Goal: Navigation & Orientation: Understand site structure

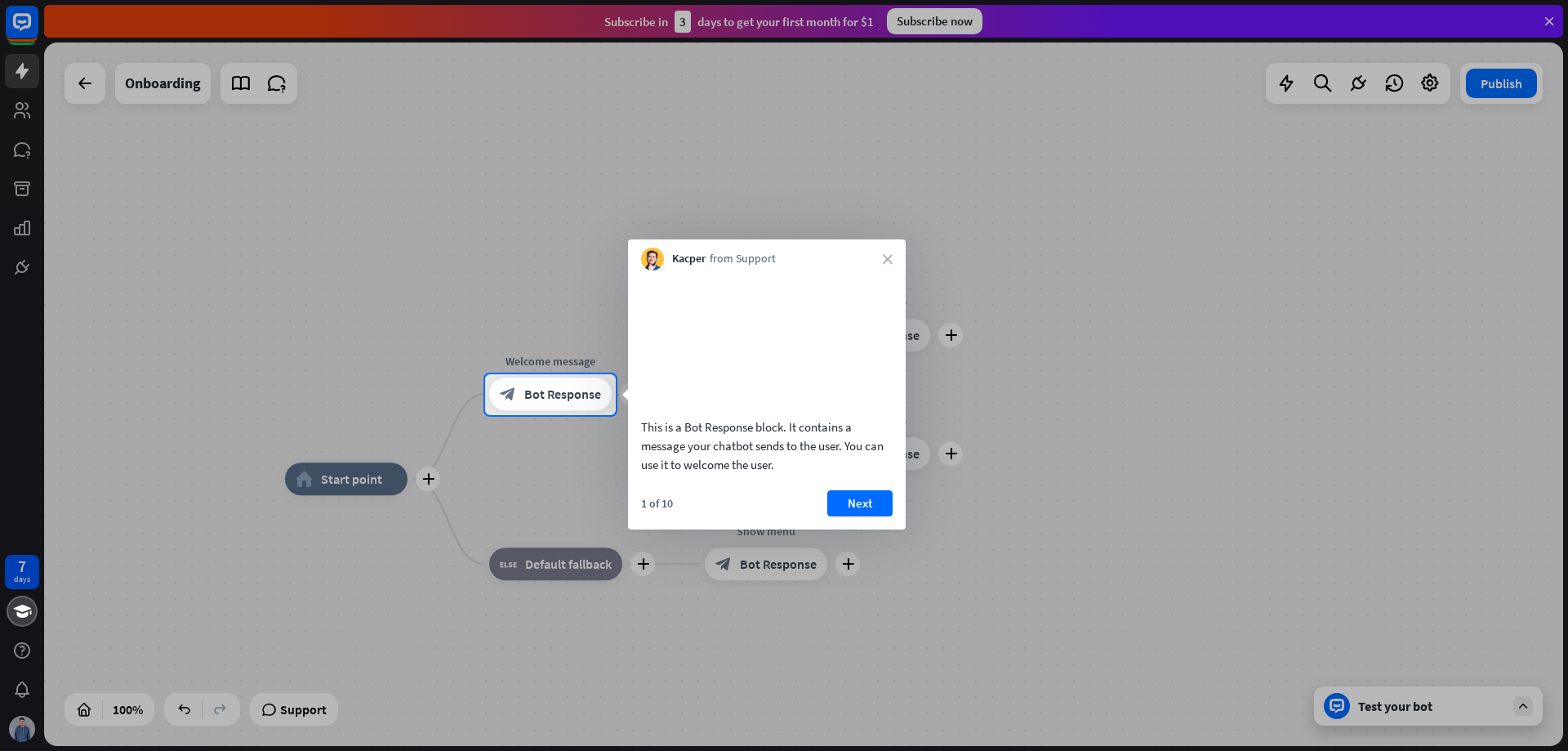
click at [893, 261] on div "Kacper from Support close" at bounding box center [767, 254] width 277 height 31
click at [884, 258] on icon "close" at bounding box center [888, 259] width 9 height 9
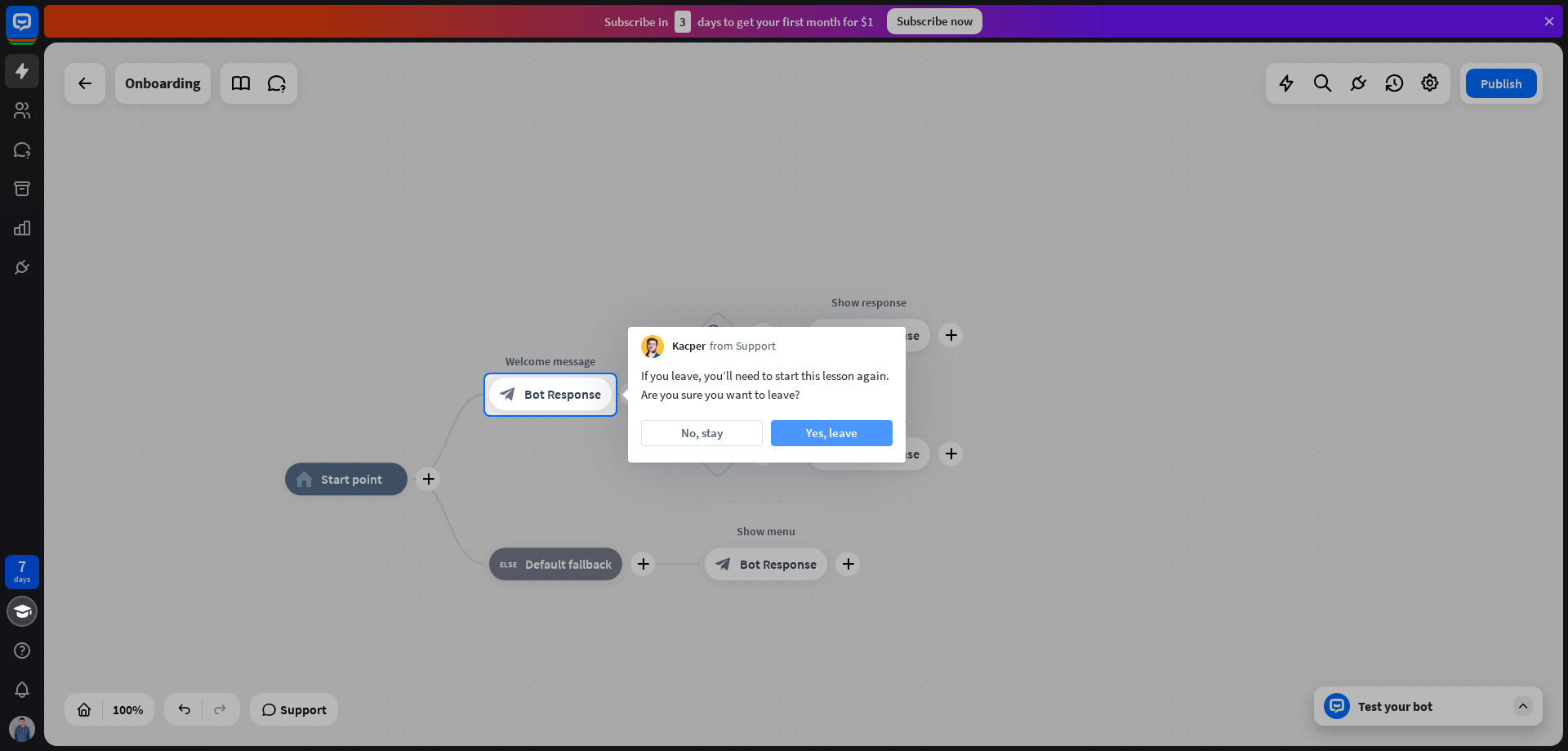
click at [788, 434] on button "Yes, leave" at bounding box center [832, 433] width 121 height 26
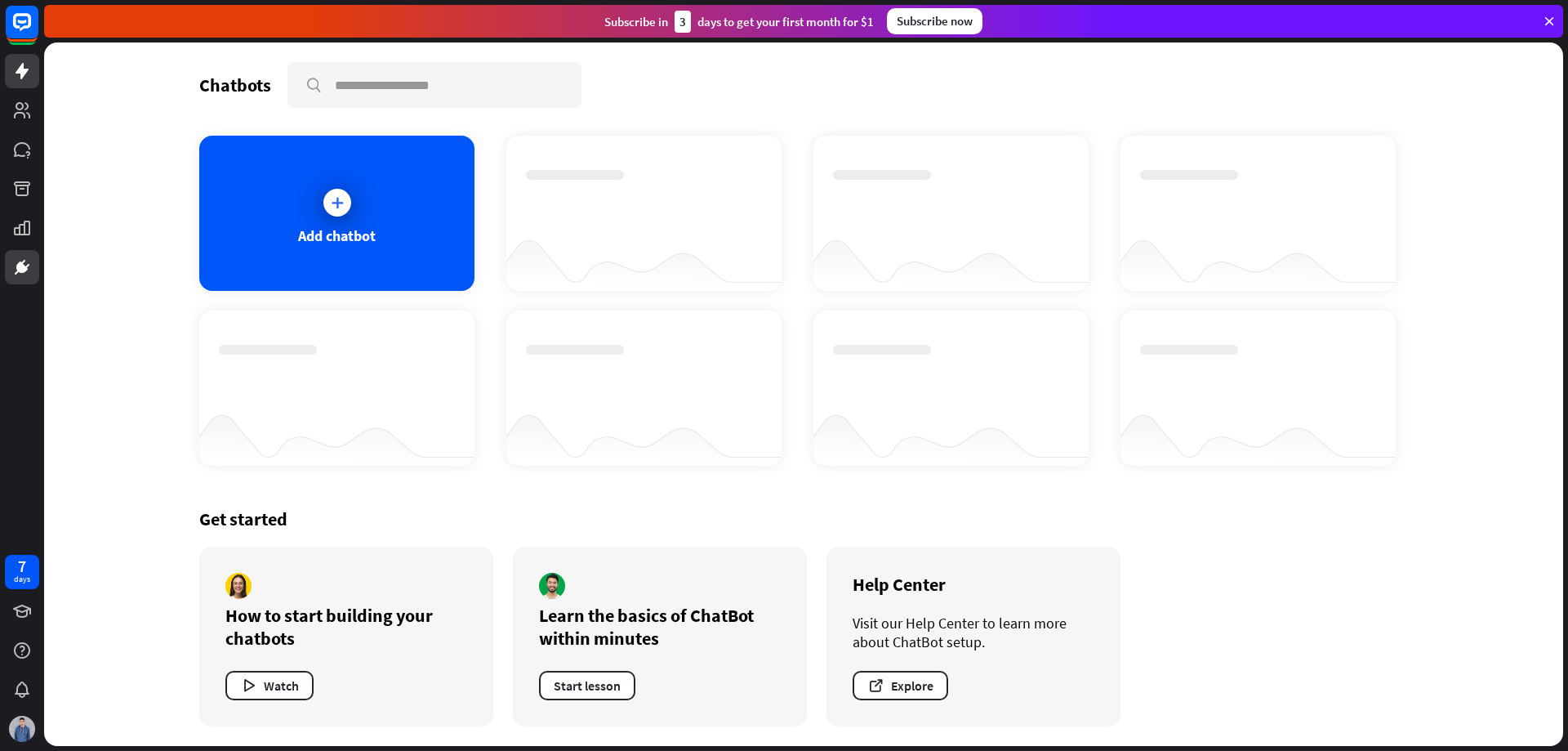
click at [17, 276] on icon at bounding box center [22, 267] width 20 height 20
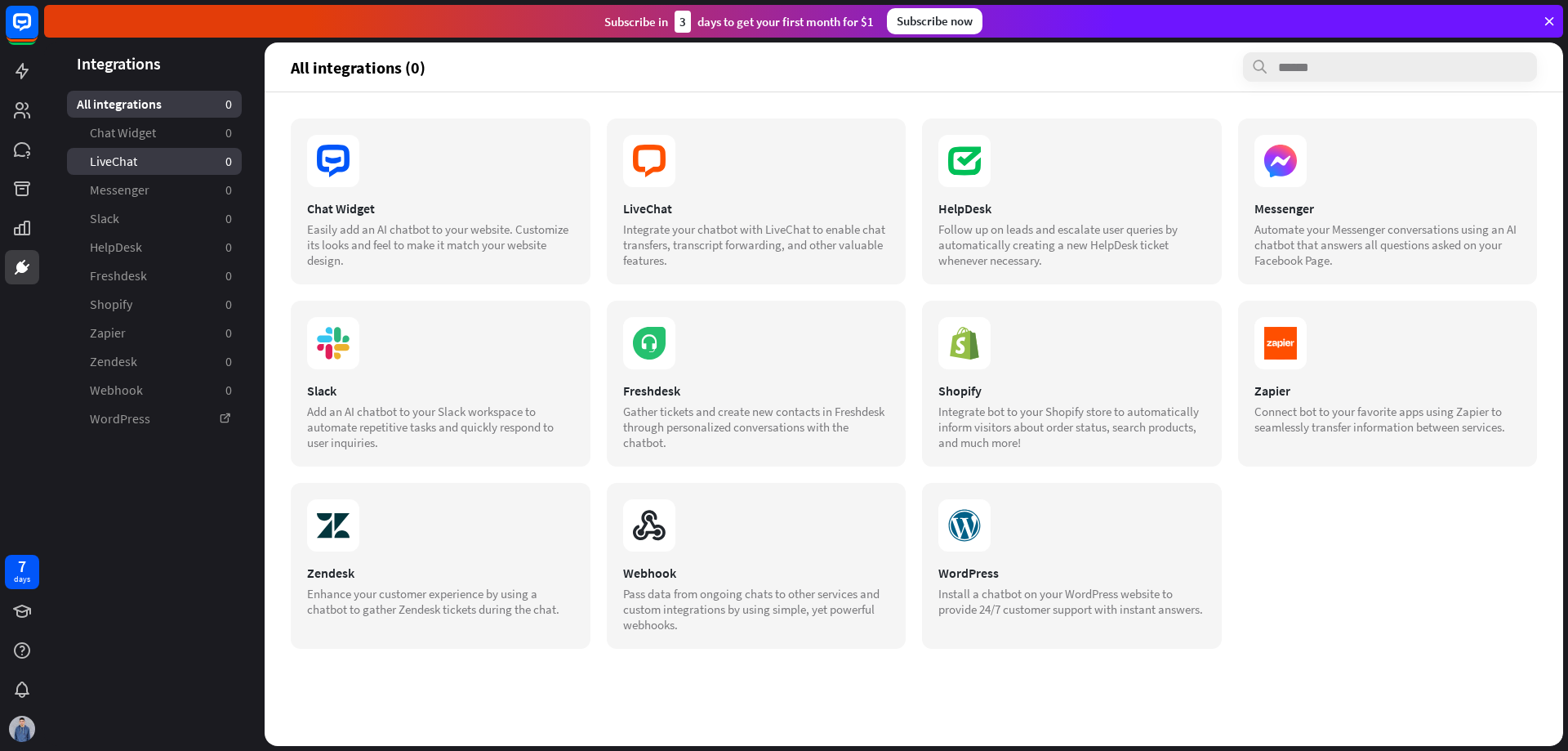
click at [150, 167] on link "LiveChat 0" at bounding box center [154, 161] width 175 height 27
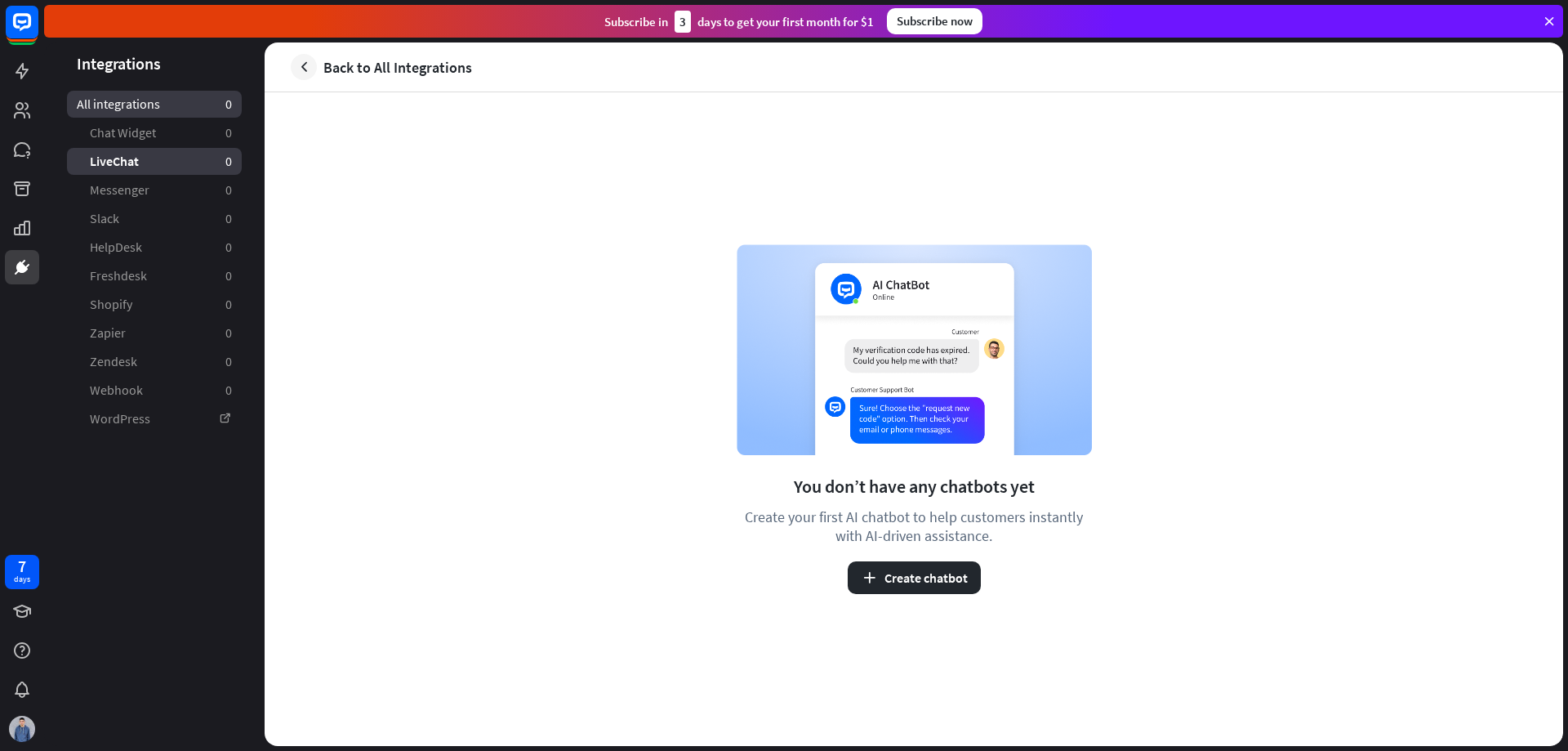
click at [160, 105] on link "All integrations 0" at bounding box center [154, 104] width 175 height 27
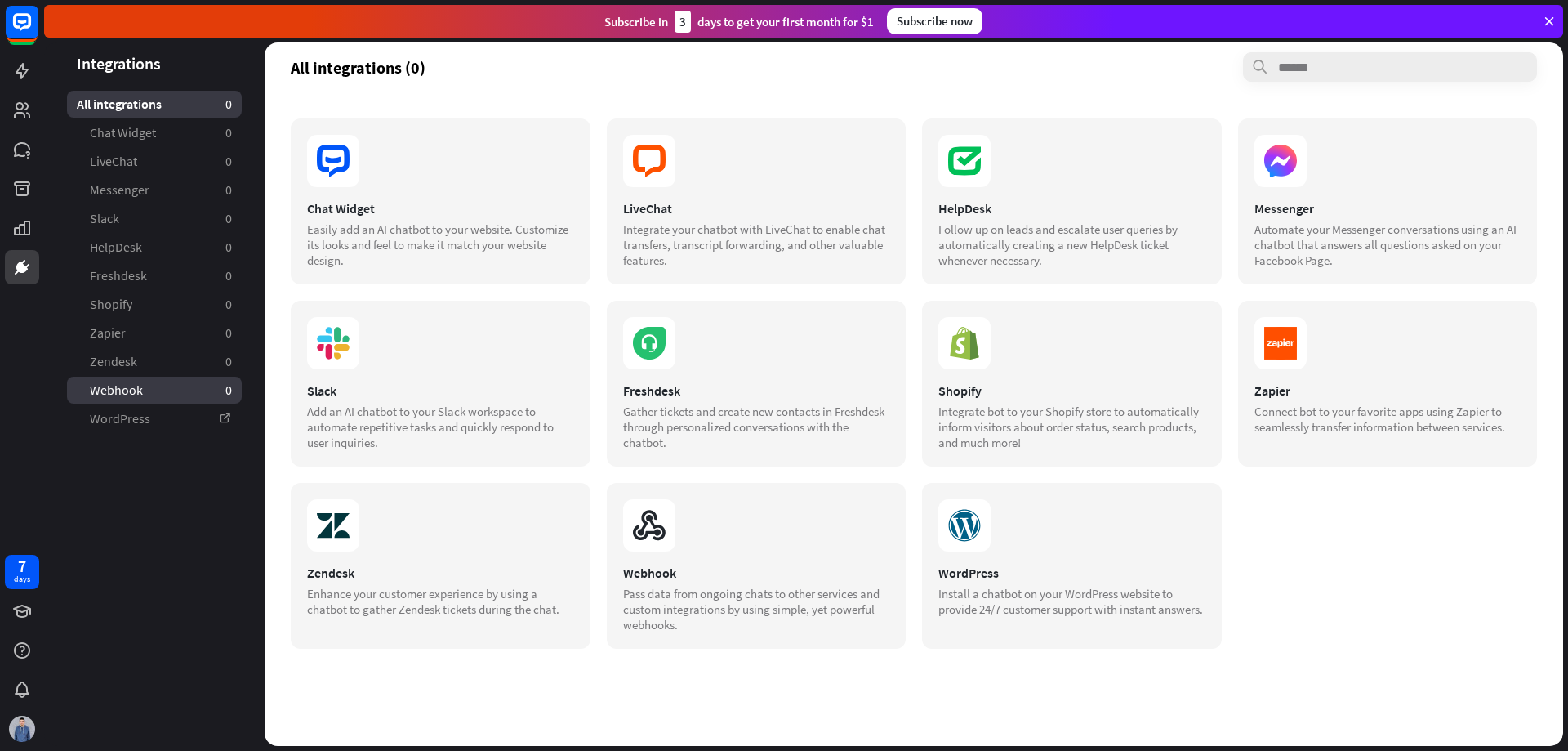
click at [127, 400] on link "Webhook 0" at bounding box center [154, 390] width 175 height 27
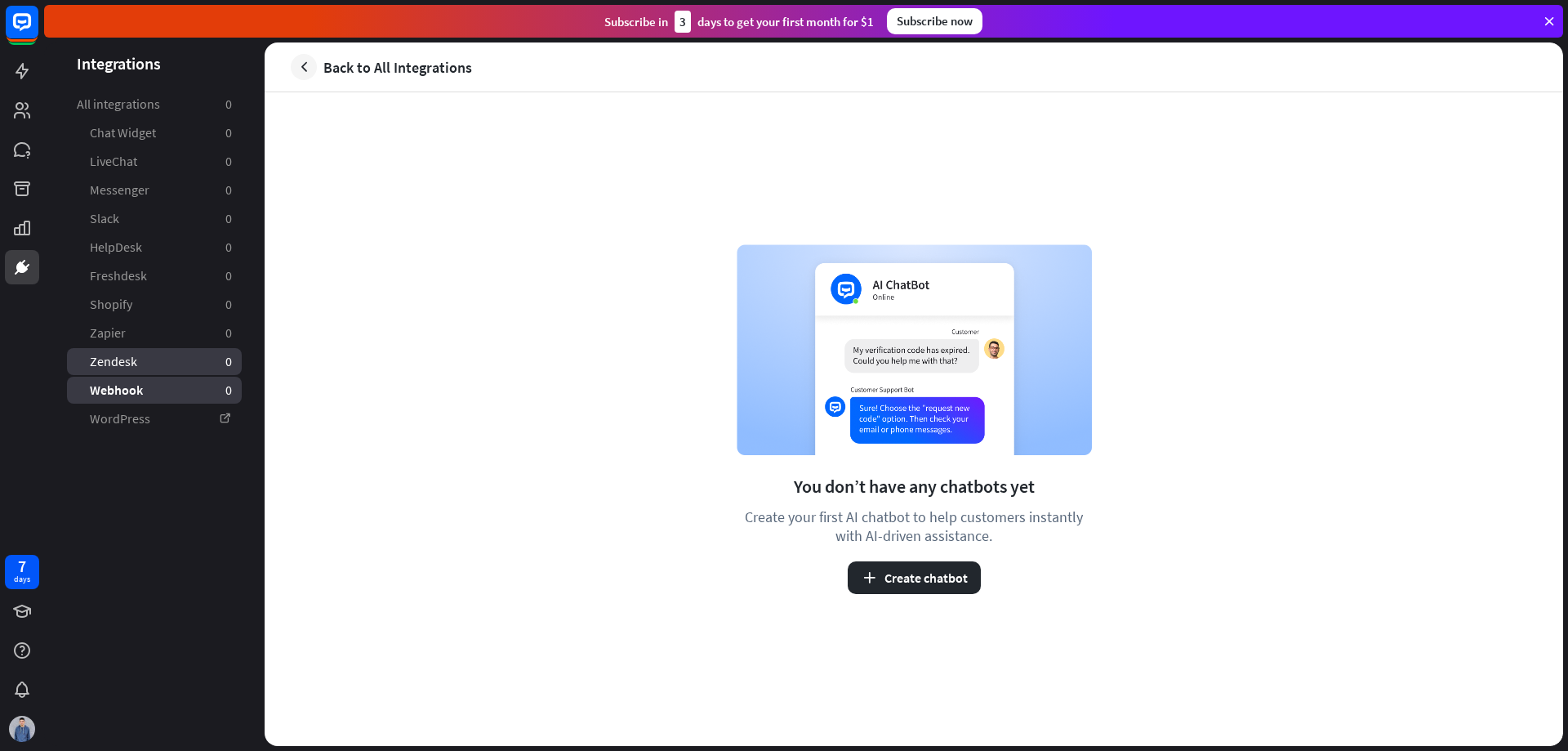
click at [139, 357] on link "Zendesk 0" at bounding box center [154, 361] width 175 height 27
click at [141, 320] on link "Zapier 0" at bounding box center [154, 333] width 175 height 27
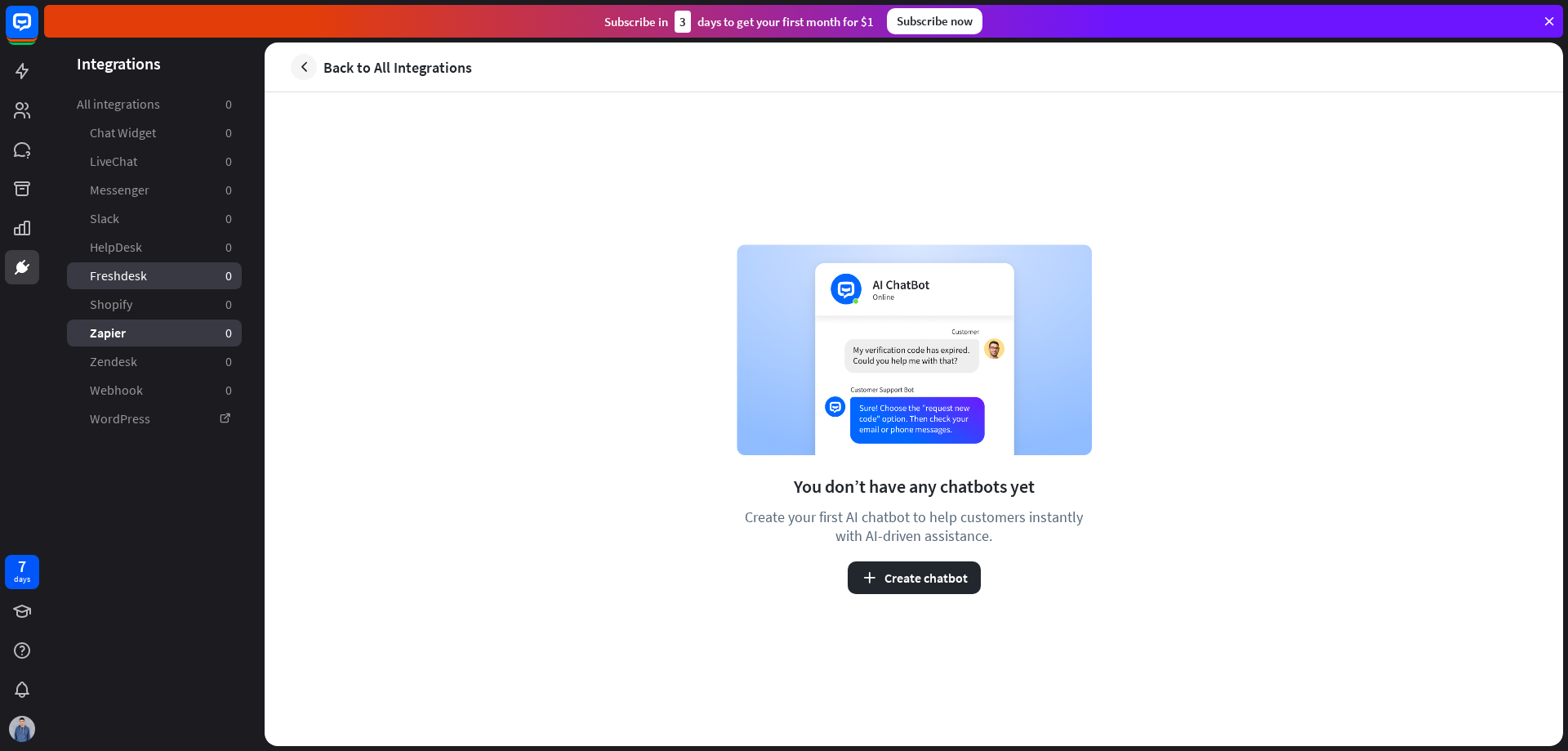
click at [139, 268] on span "Freshdesk" at bounding box center [119, 276] width 57 height 17
click at [127, 202] on link "Messenger 0" at bounding box center [154, 190] width 175 height 27
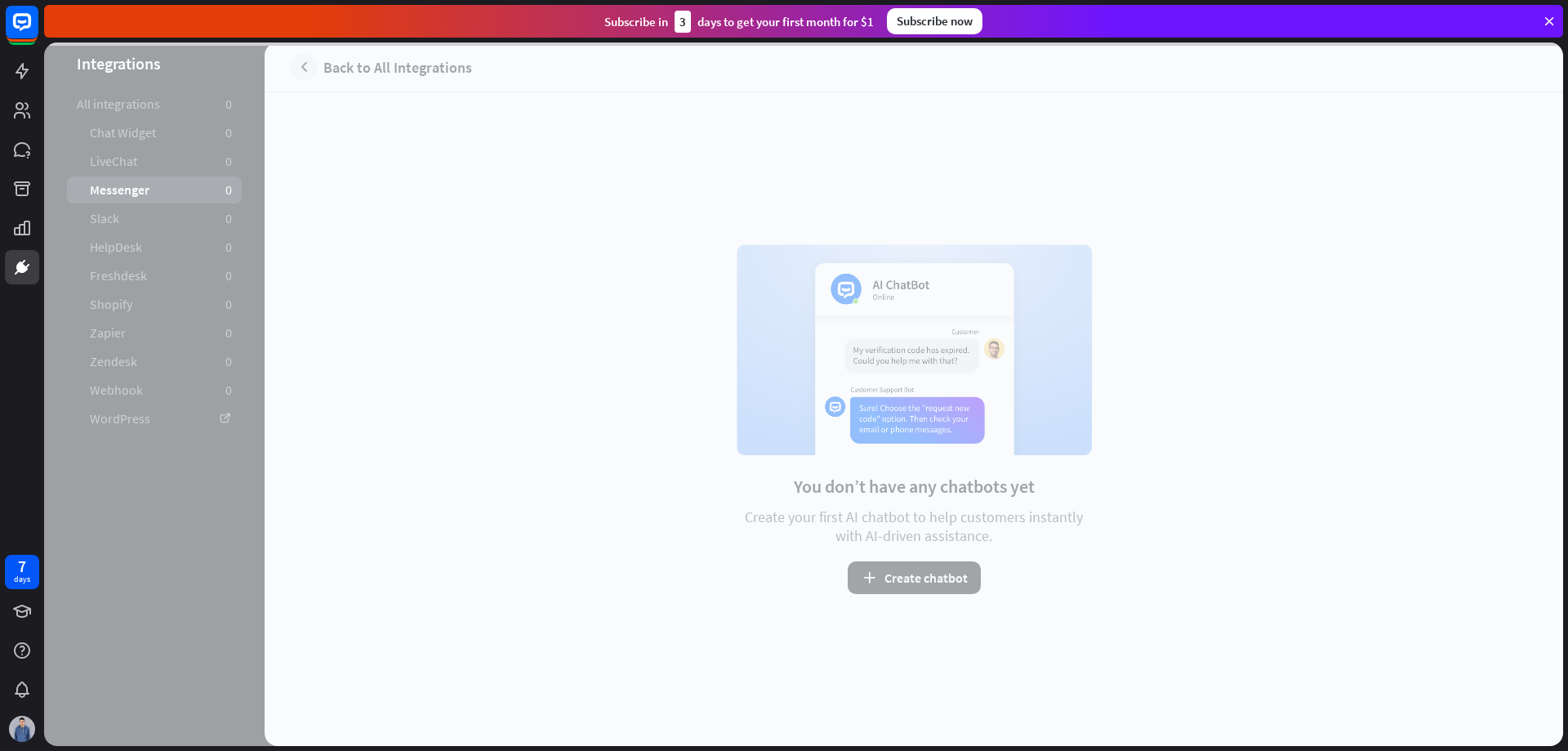
click at [139, 376] on div at bounding box center [803, 394] width 1519 height 704
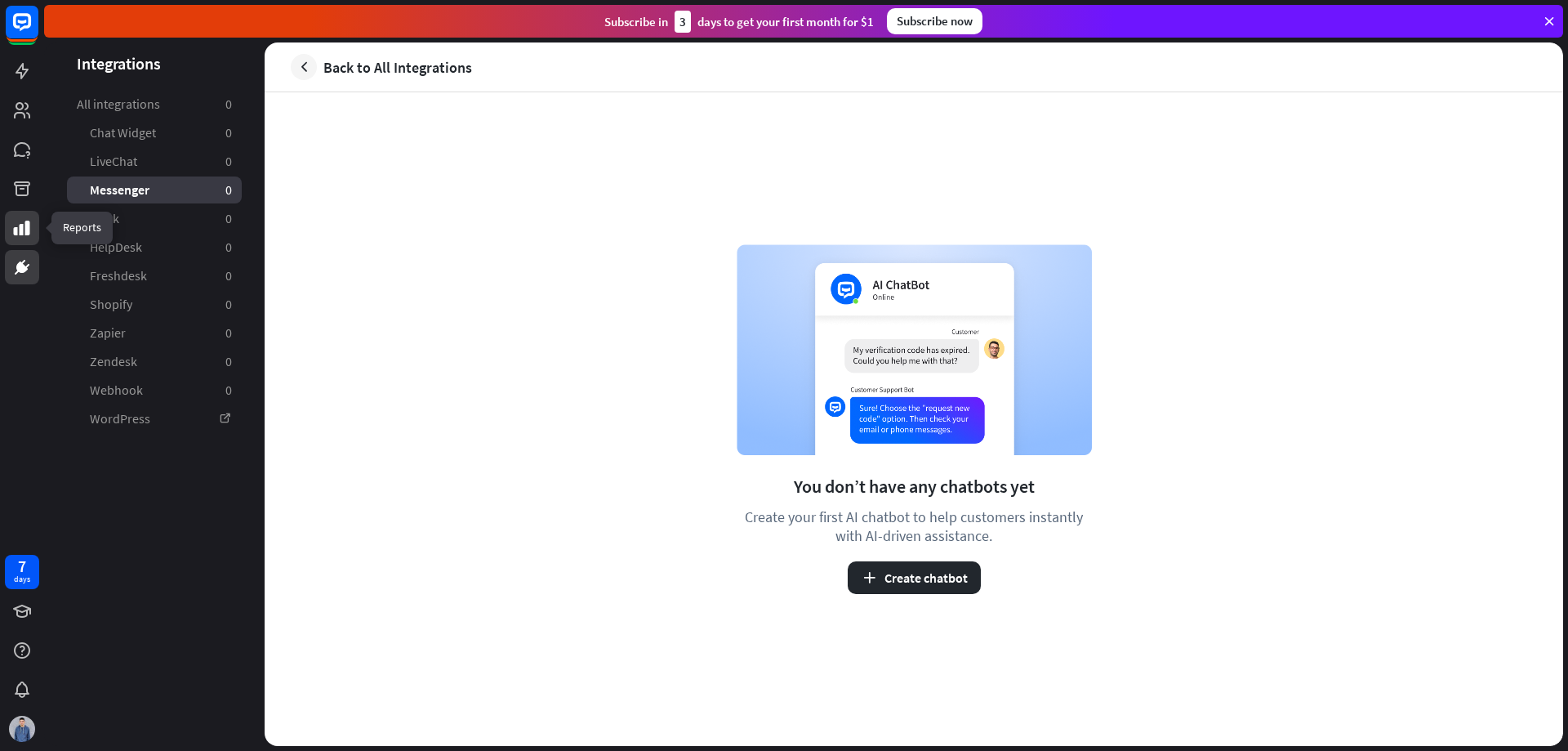
click at [27, 226] on icon at bounding box center [22, 228] width 16 height 15
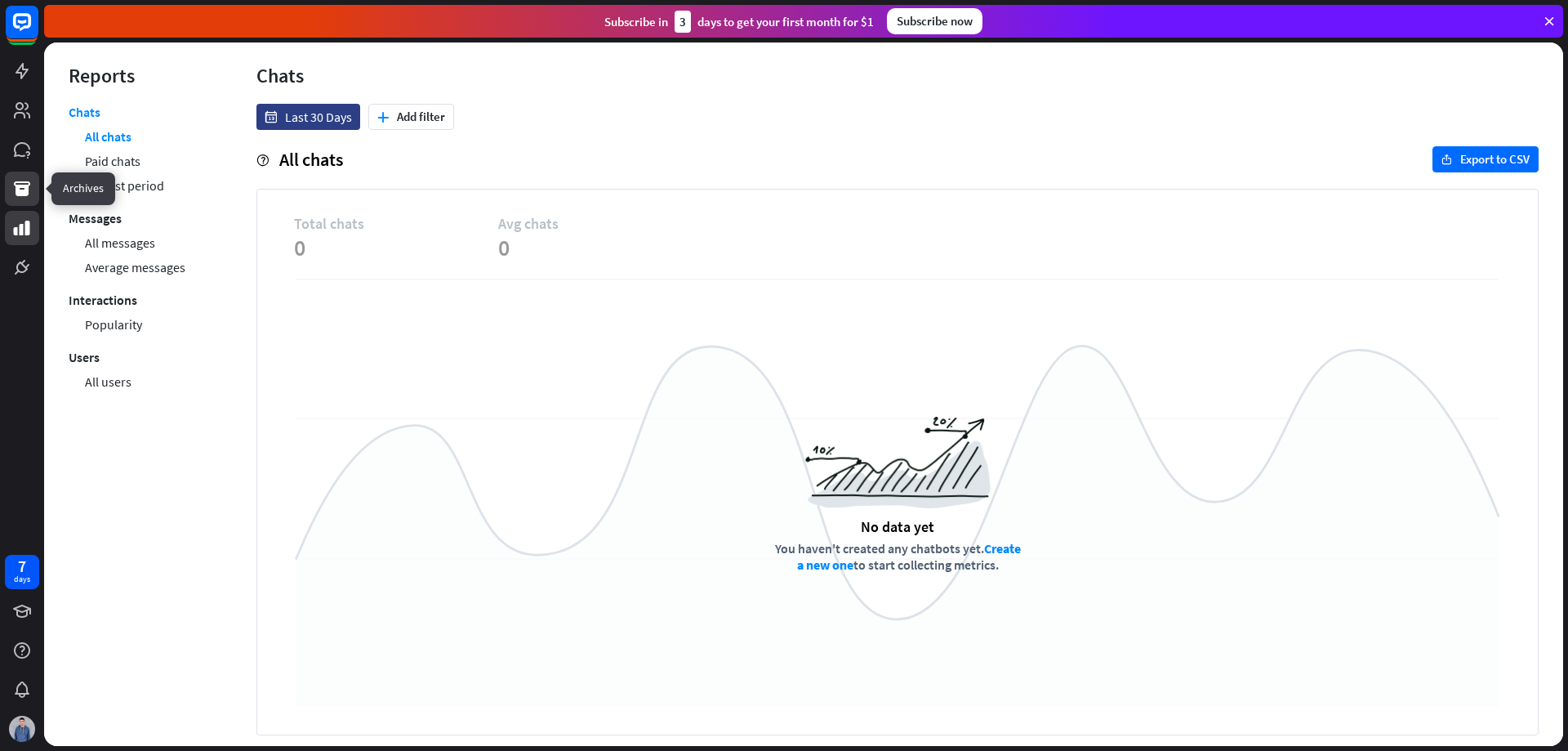
click at [26, 174] on link at bounding box center [22, 188] width 34 height 34
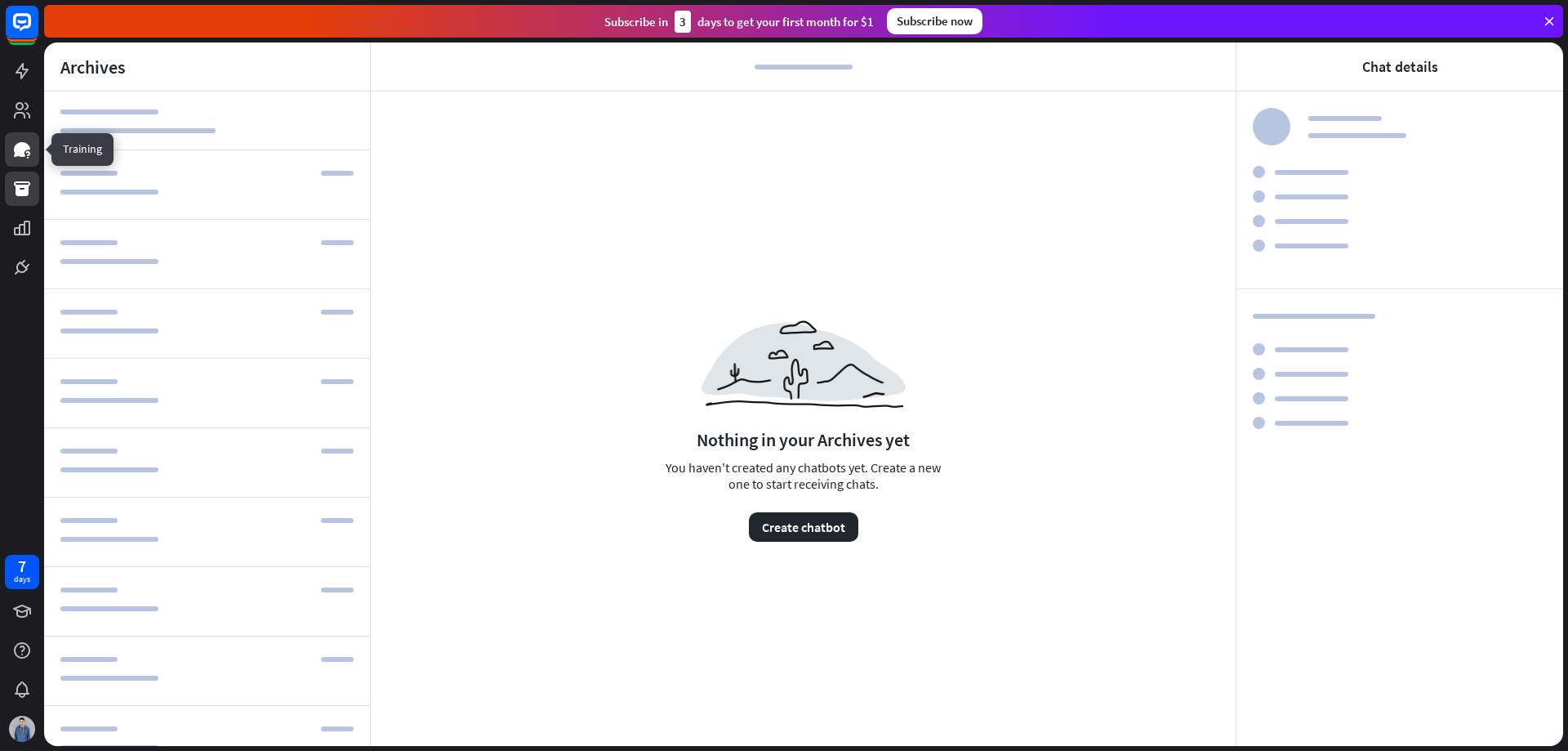
click at [27, 142] on icon at bounding box center [22, 149] width 20 height 20
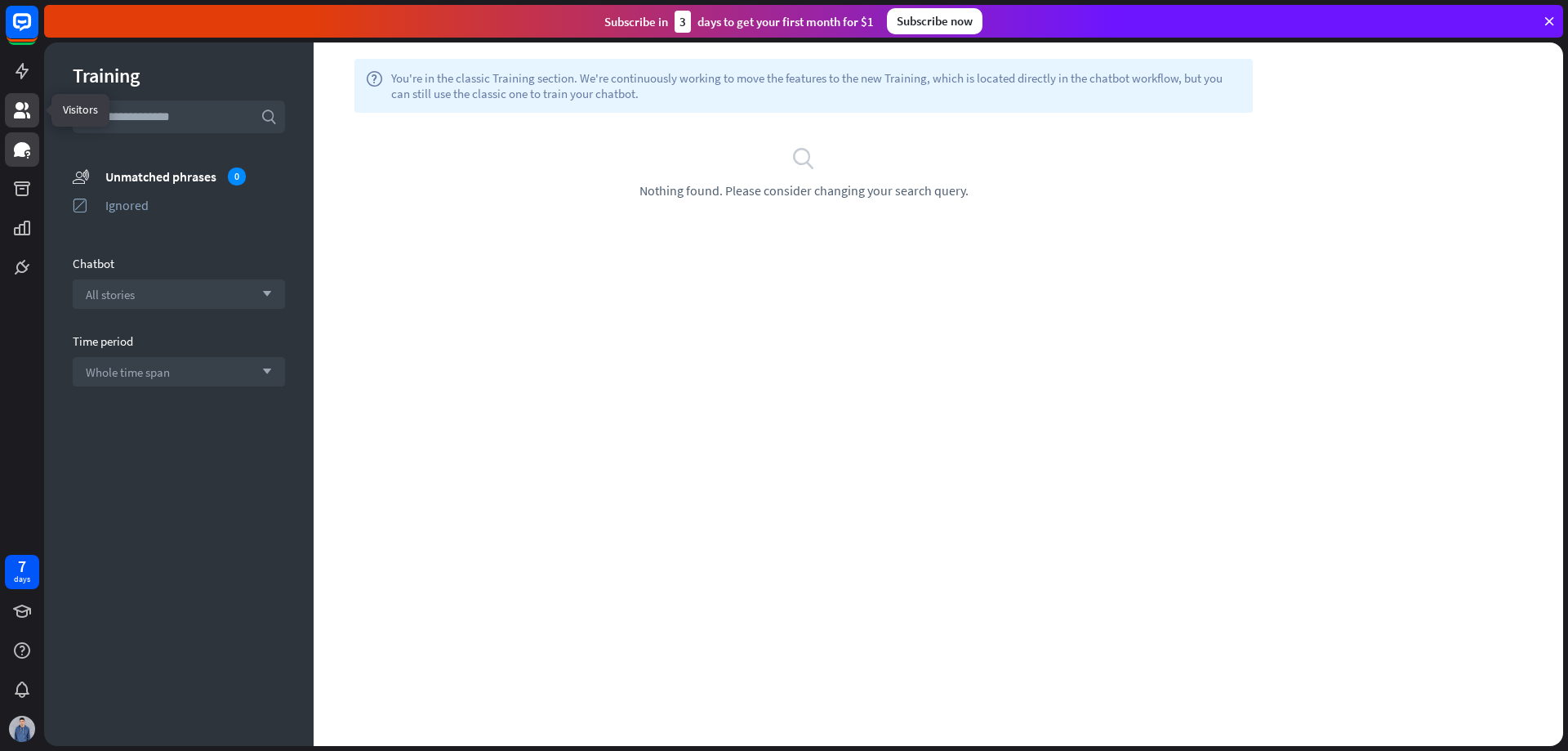
click at [35, 100] on link at bounding box center [22, 110] width 34 height 34
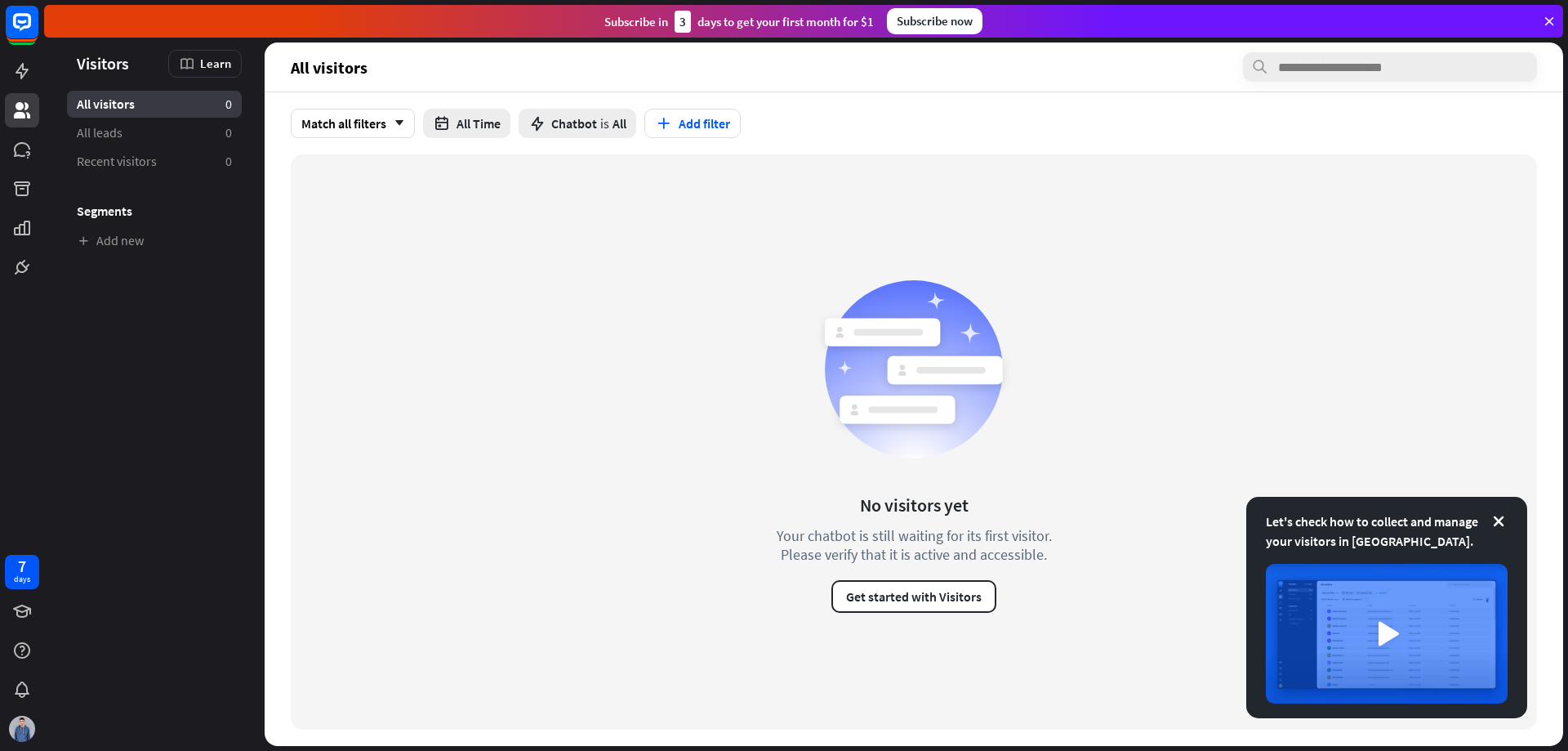
click at [55, 202] on ul "All visitors 0 All leads 0 Recent visitors 0 Segments Add new" at bounding box center [154, 172] width 220 height 164
click at [36, 231] on link at bounding box center [22, 228] width 34 height 34
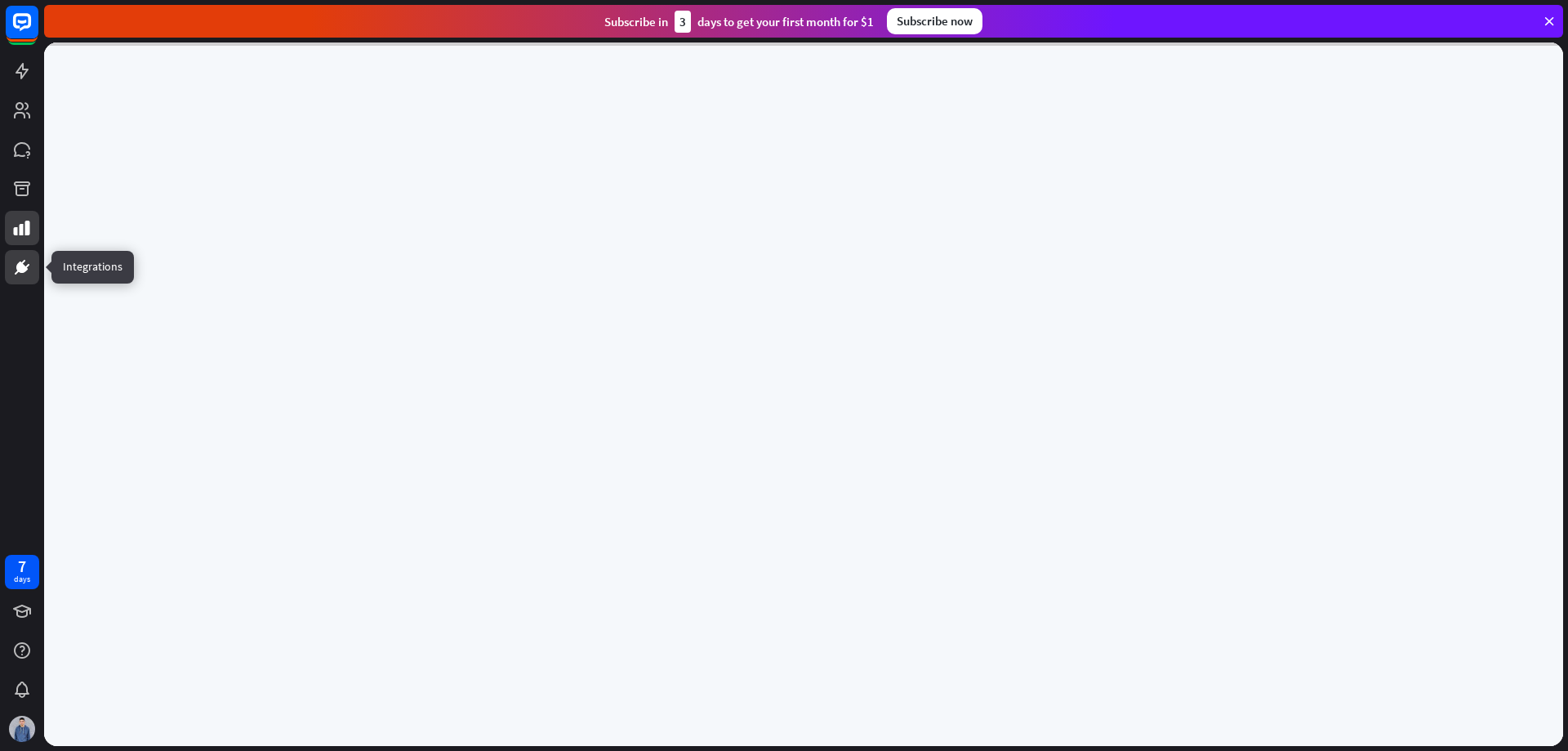
click at [34, 270] on link at bounding box center [22, 267] width 34 height 34
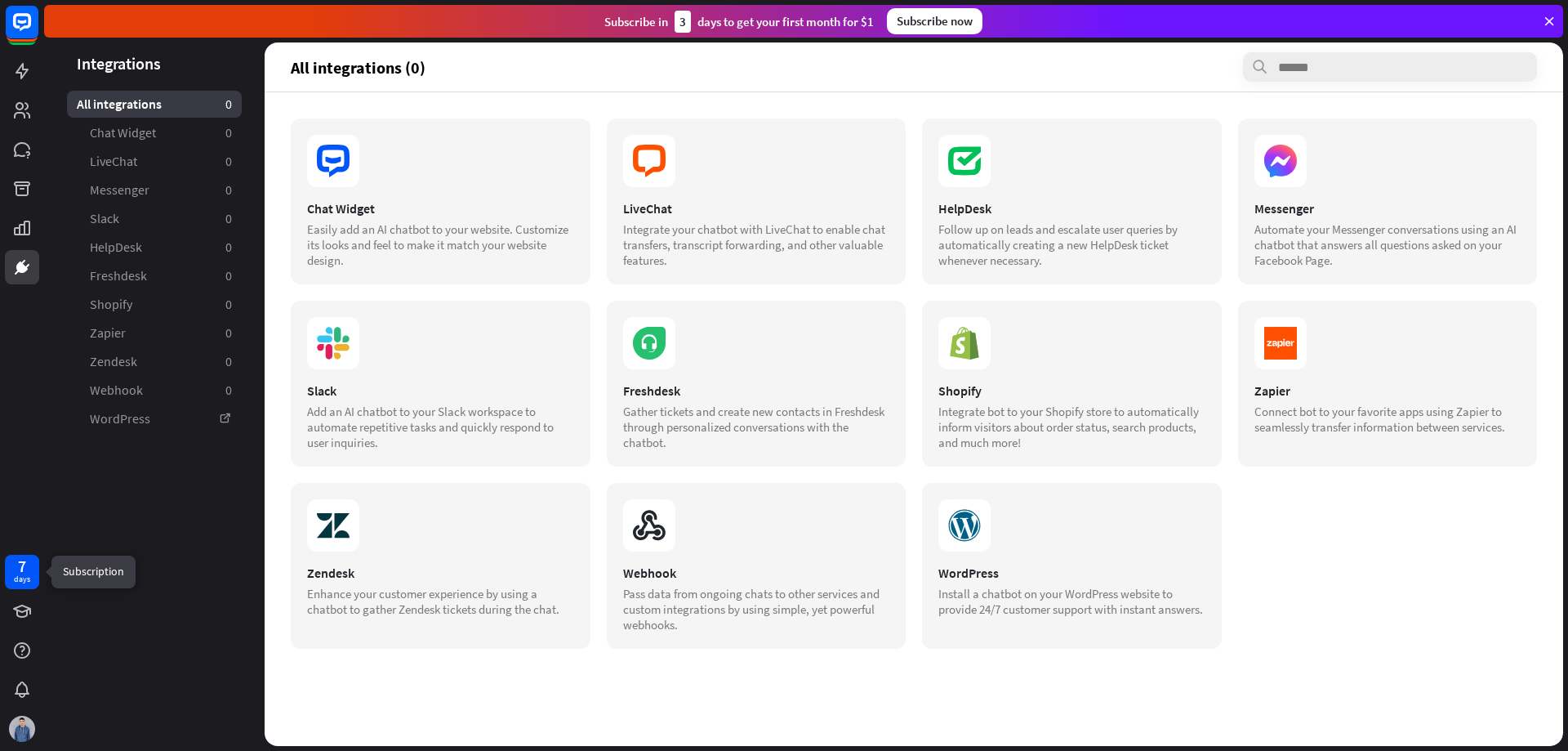
click at [33, 571] on div "7 days" at bounding box center [22, 572] width 34 height 34
